Goal: Find specific page/section: Find specific page/section

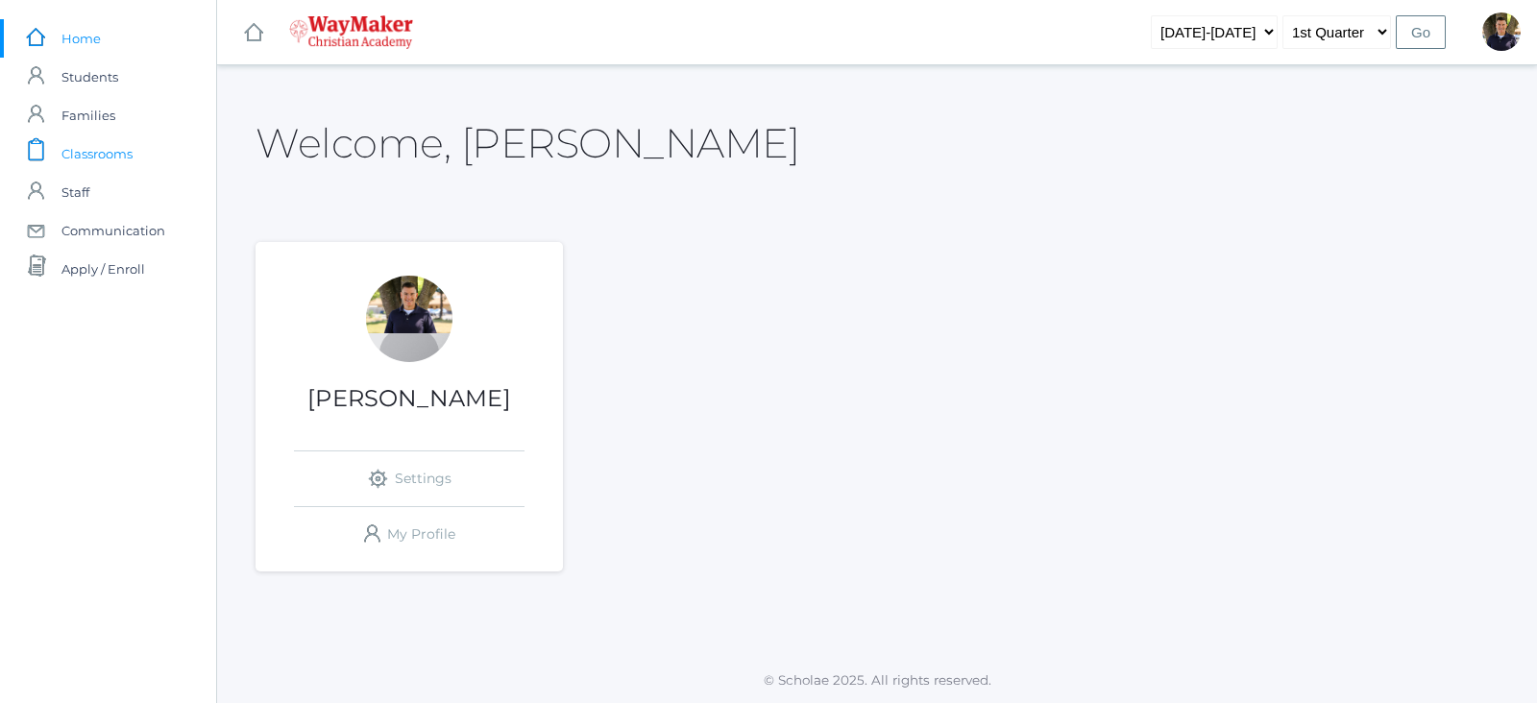
click at [77, 159] on span "Classrooms" at bounding box center [96, 154] width 71 height 38
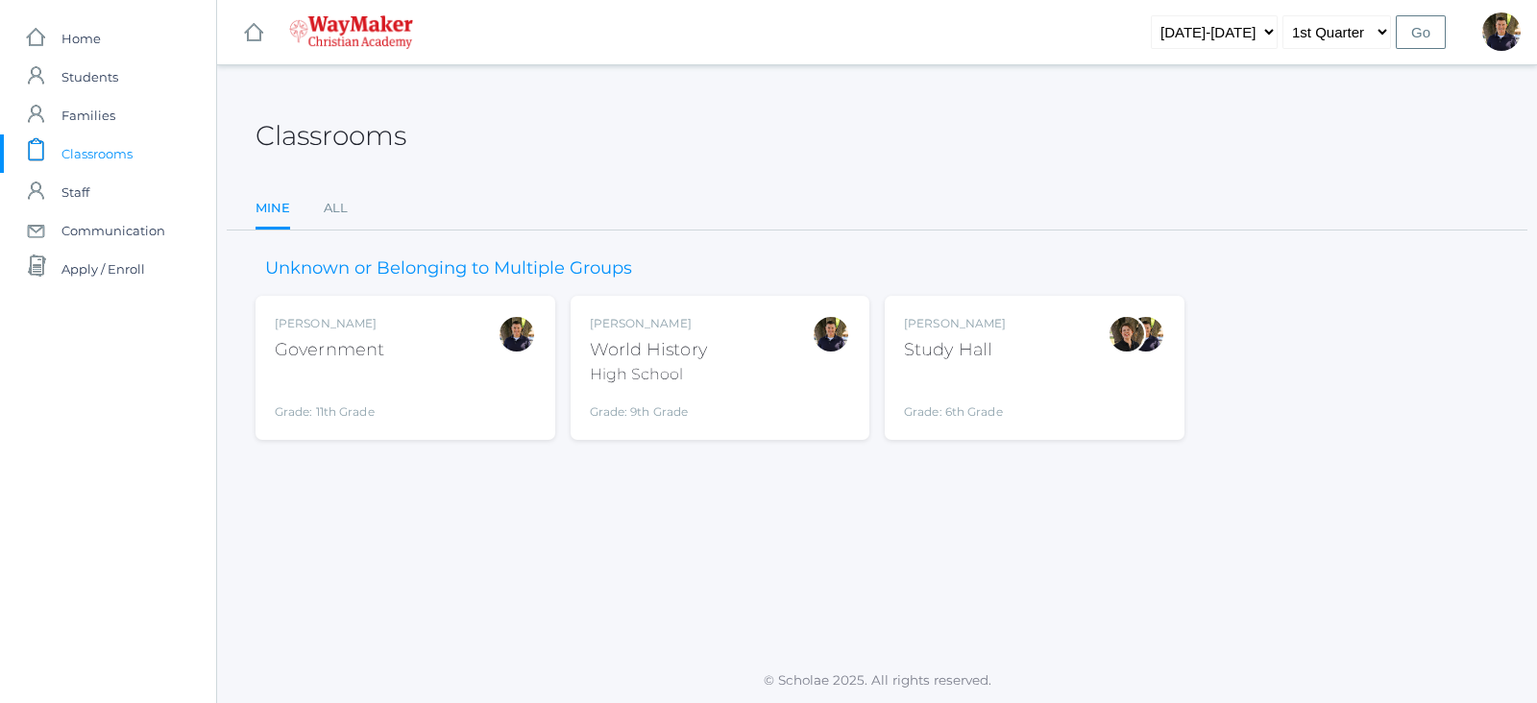
click at [642, 356] on div "World History" at bounding box center [648, 350] width 117 height 26
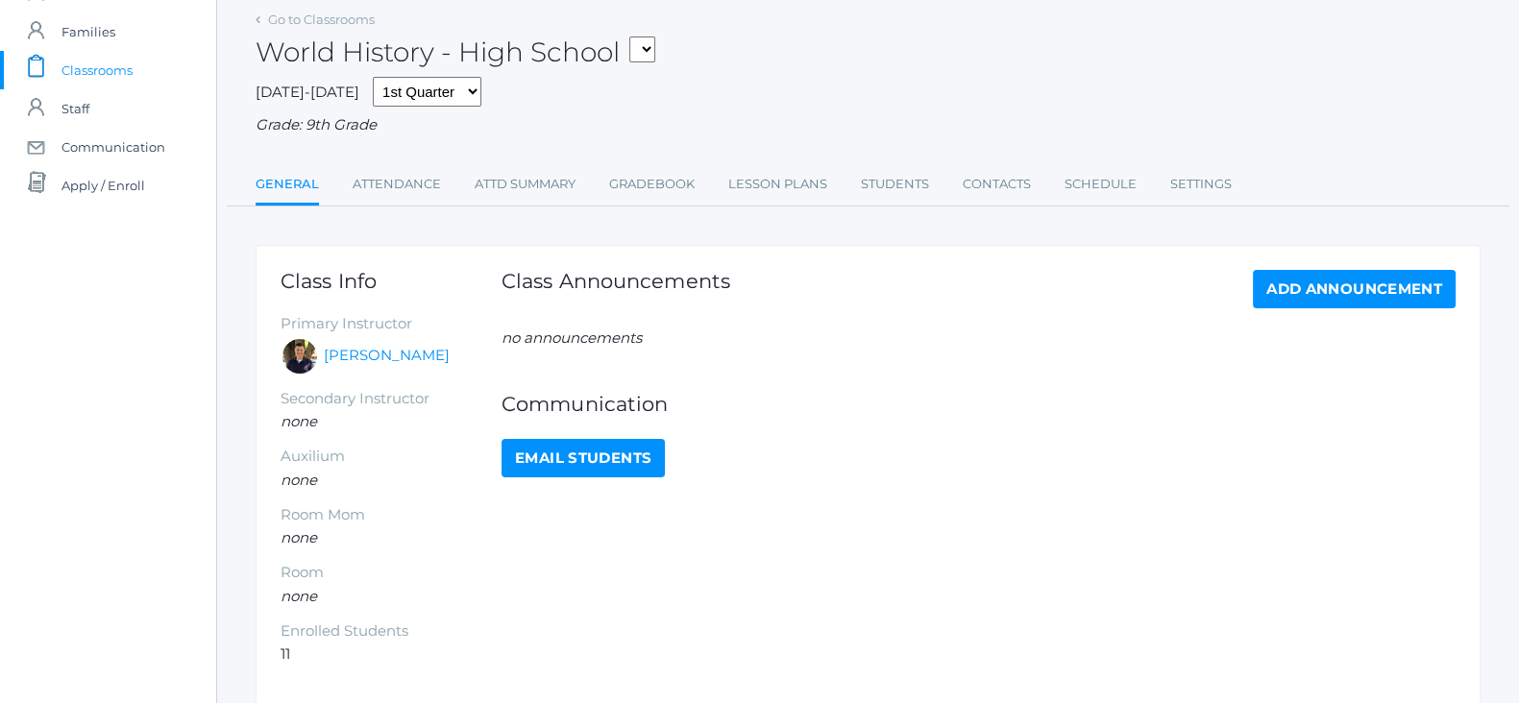
scroll to position [119, 0]
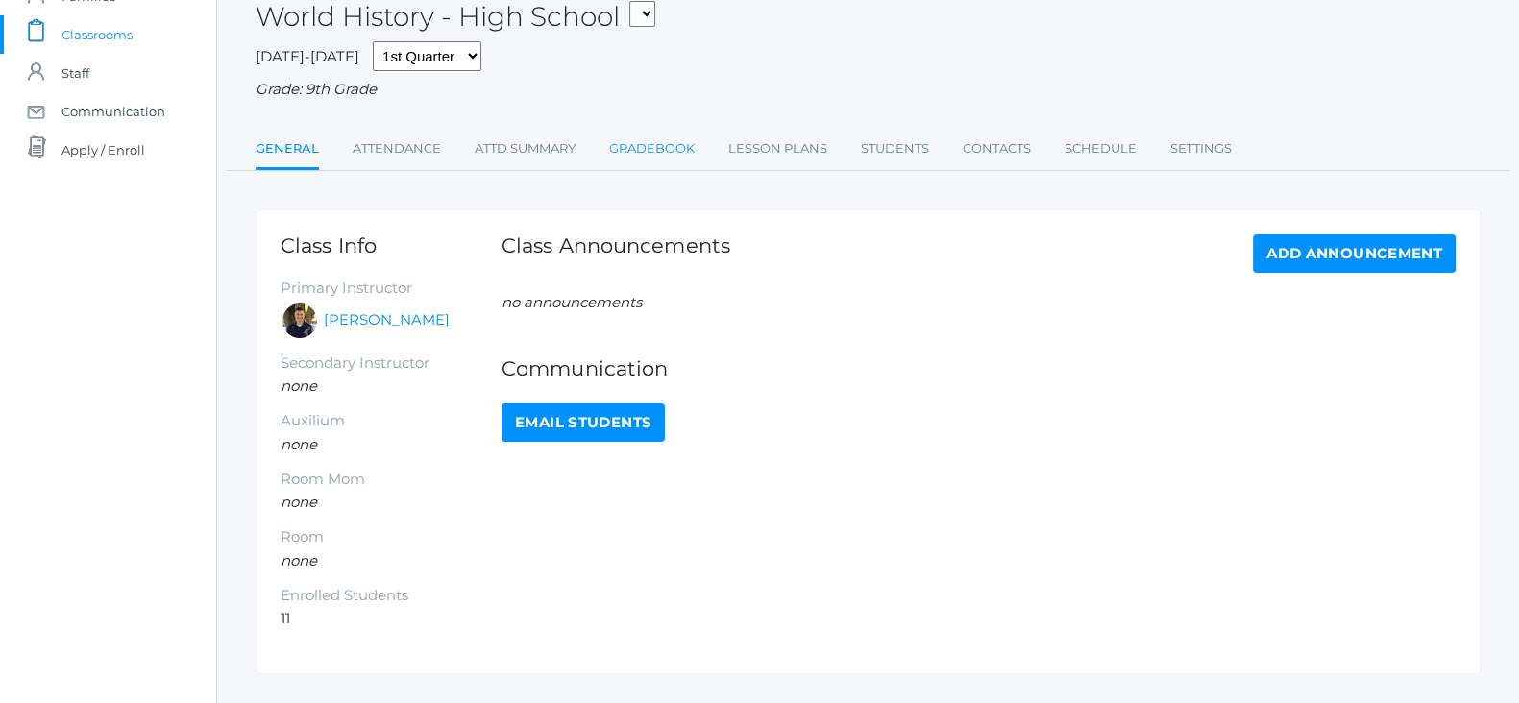
click at [632, 150] on link "Gradebook" at bounding box center [652, 149] width 86 height 38
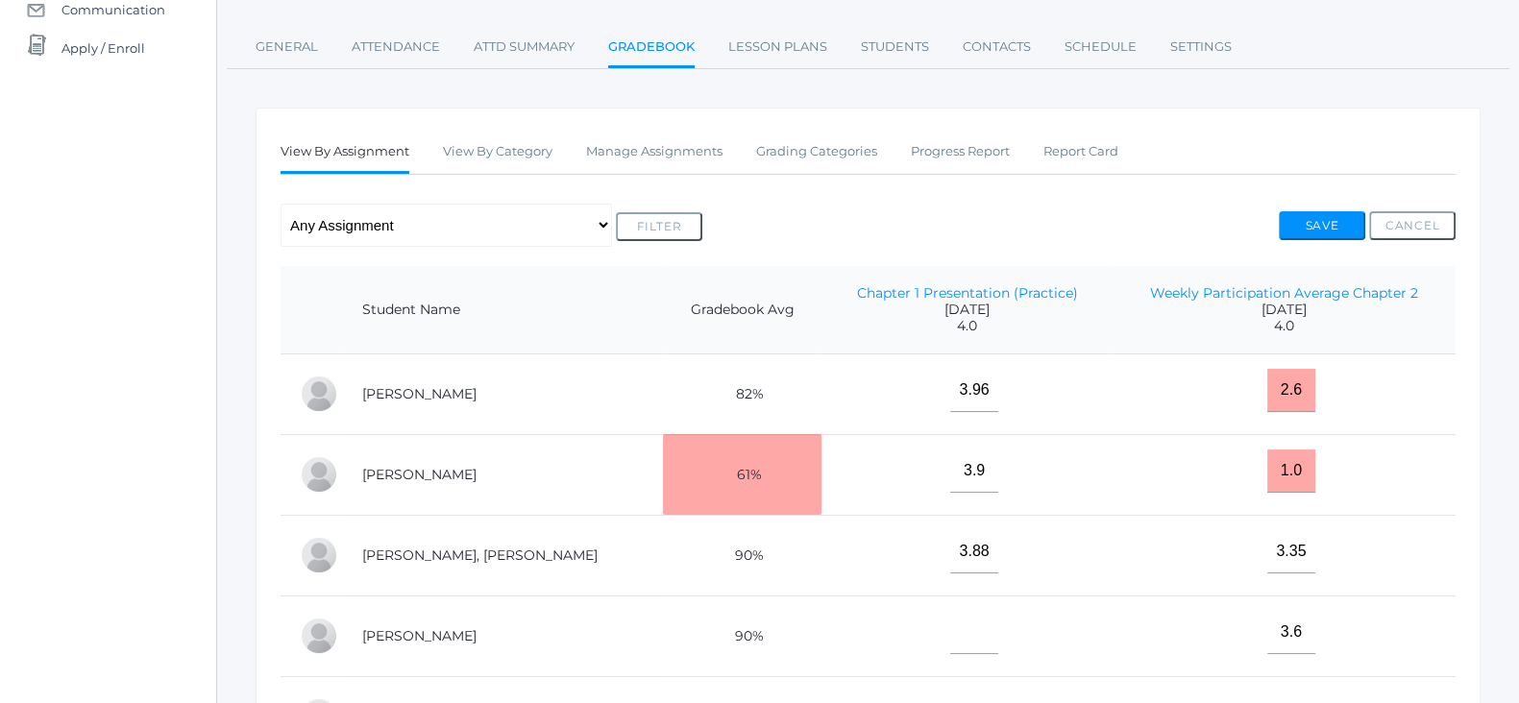
scroll to position [223, 0]
